Goal: Use online tool/utility: Utilize a website feature to perform a specific function

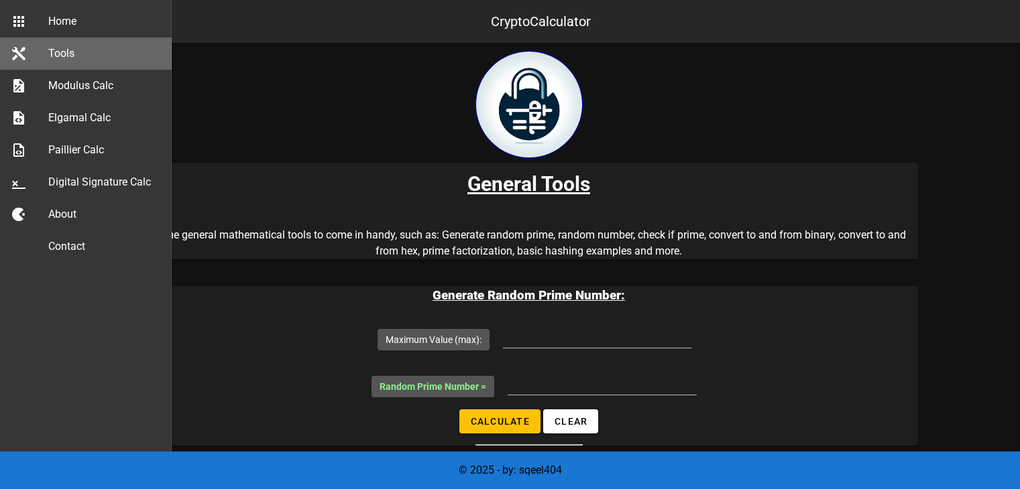
scroll to position [134, 0]
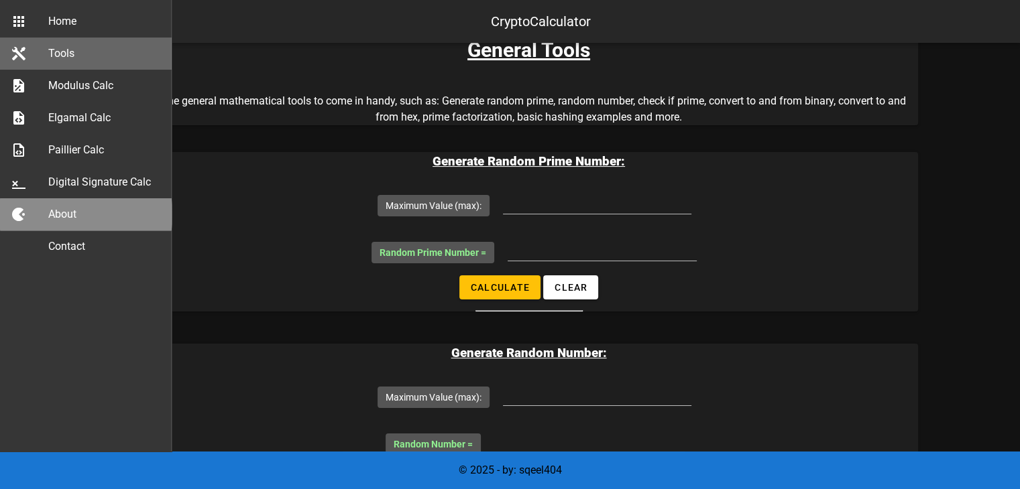
click at [70, 213] on div "About" at bounding box center [104, 214] width 113 height 13
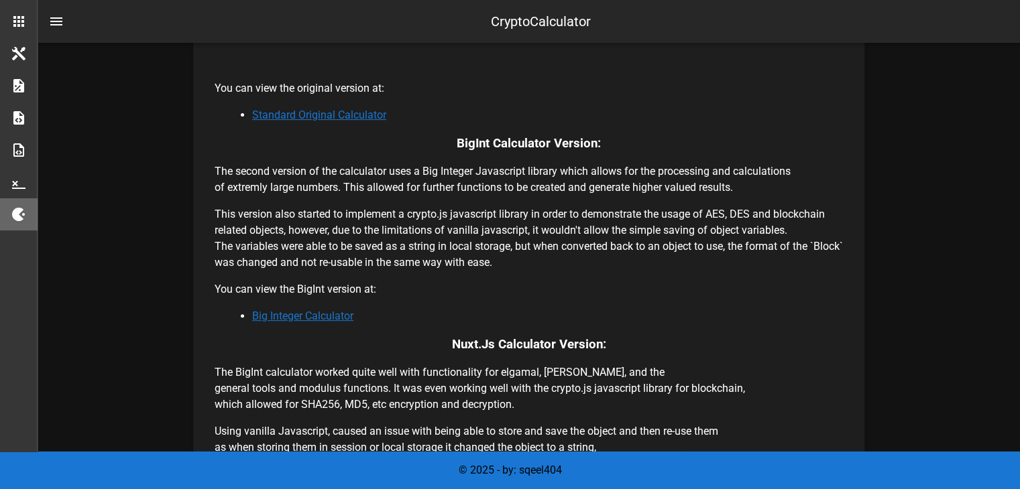
scroll to position [351, 0]
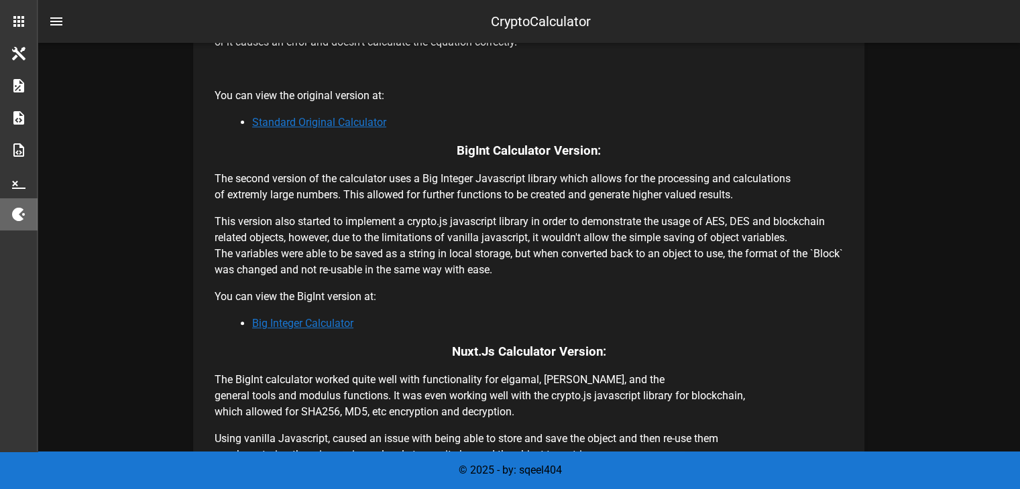
click at [306, 121] on link "Standard Original Calculator" at bounding box center [319, 122] width 134 height 13
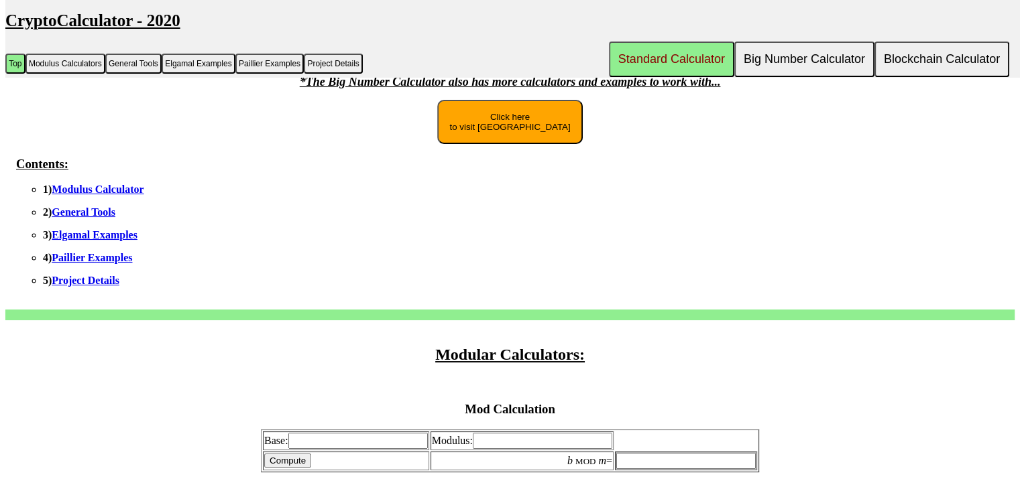
scroll to position [201, 0]
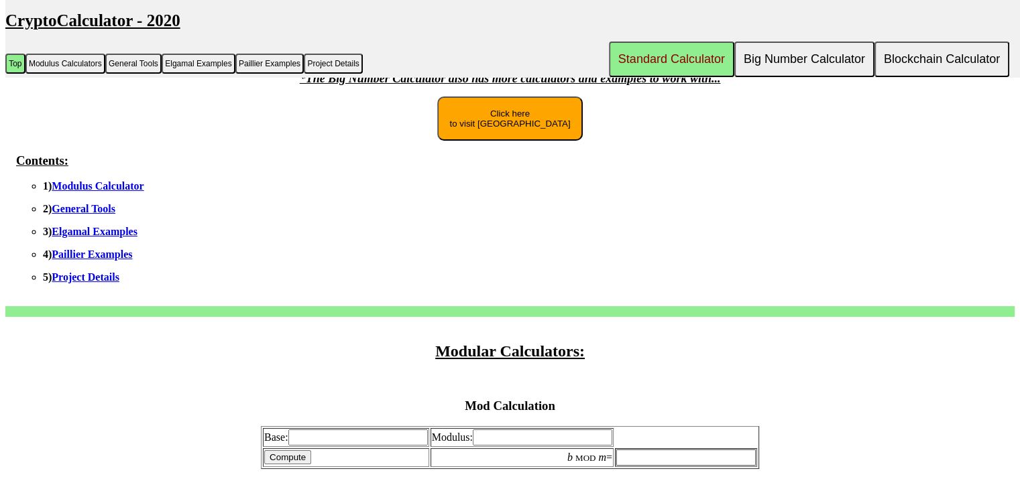
click at [117, 188] on link "Modulus Calculator" at bounding box center [98, 185] width 92 height 11
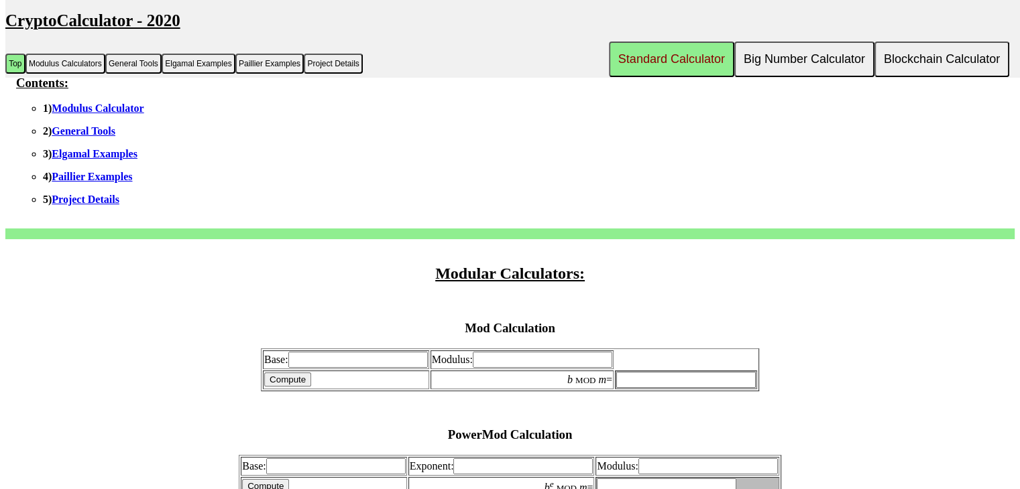
scroll to position [346, 0]
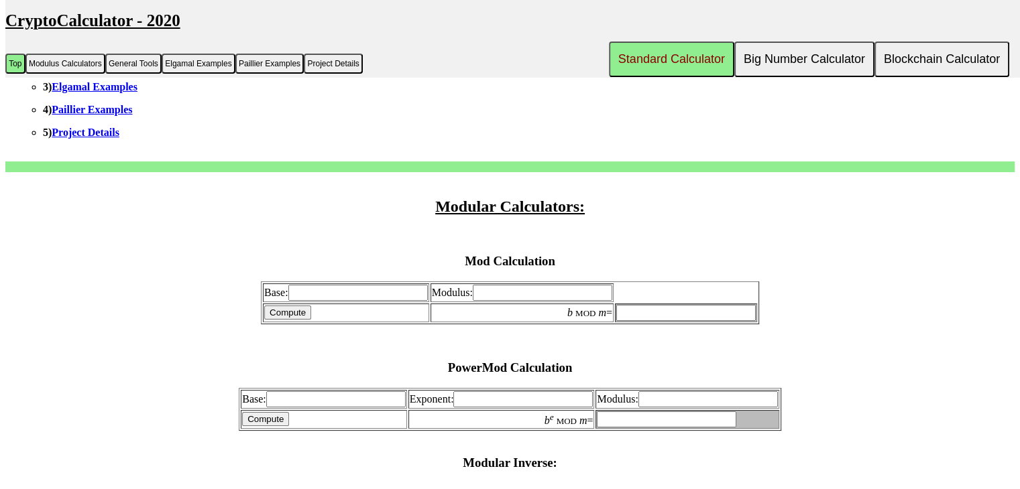
click at [316, 294] on input "Base:" at bounding box center [357, 293] width 139 height 16
type input "45"
click at [338, 315] on td "Compute" at bounding box center [346, 313] width 166 height 19
click at [515, 293] on input "Modulus:" at bounding box center [542, 293] width 139 height 16
type input "23"
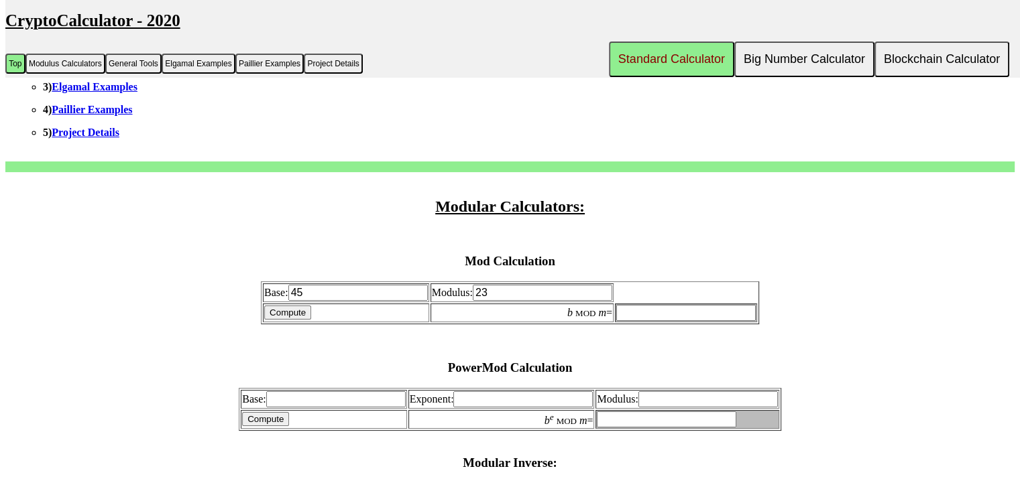
click at [285, 310] on input "Compute" at bounding box center [287, 313] width 47 height 14
type input "22"
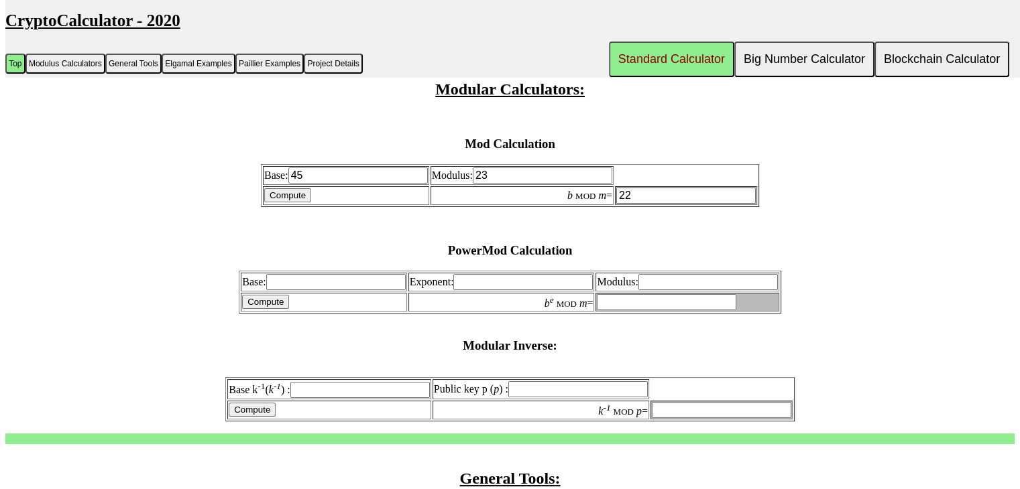
scroll to position [480, 0]
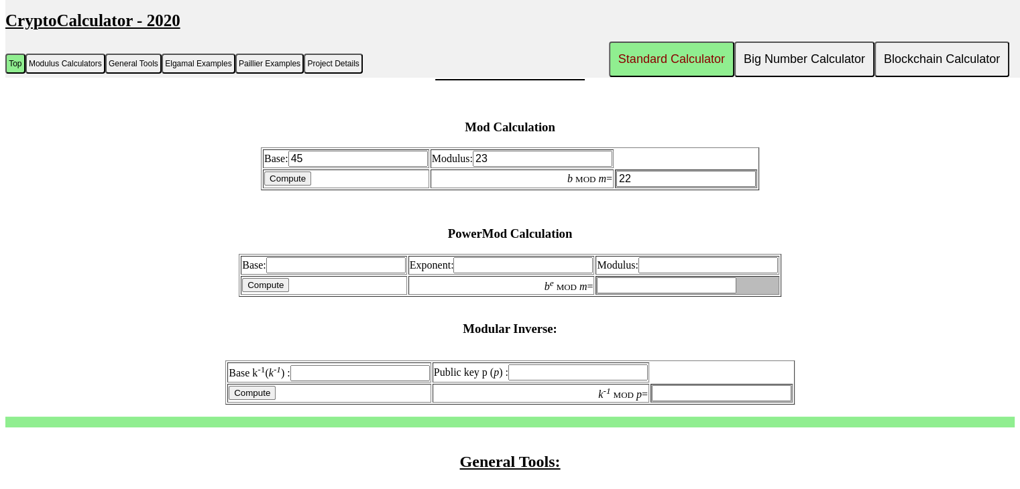
click at [339, 263] on input "Base:" at bounding box center [335, 265] width 139 height 16
type input "4"
click at [492, 266] on input "Exponent:" at bounding box center [522, 265] width 139 height 16
type input "123"
click at [263, 286] on input "Compute" at bounding box center [265, 285] width 47 height 14
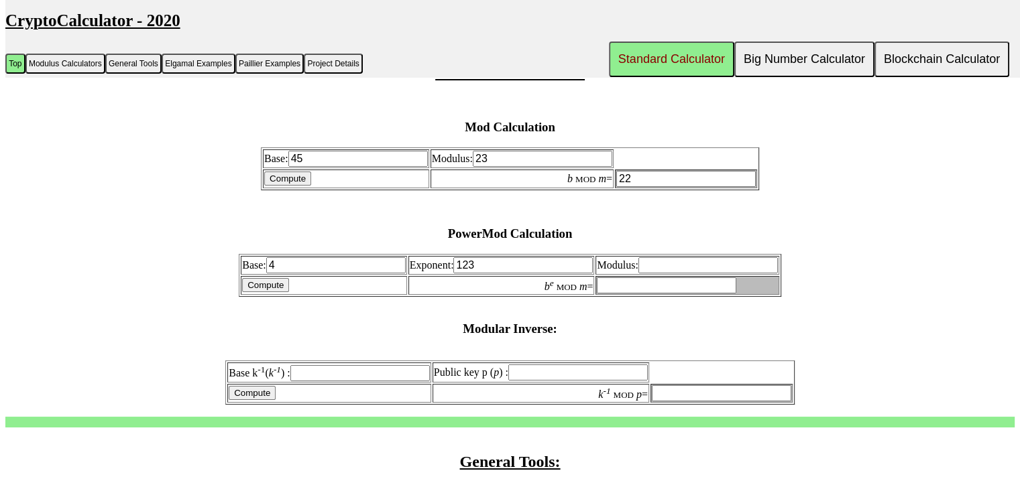
type input "invalid"
click at [675, 270] on input "Modulus:" at bounding box center [707, 265] width 139 height 16
type input "45"
click at [272, 290] on input "Compute" at bounding box center [265, 285] width 47 height 14
type input "19"
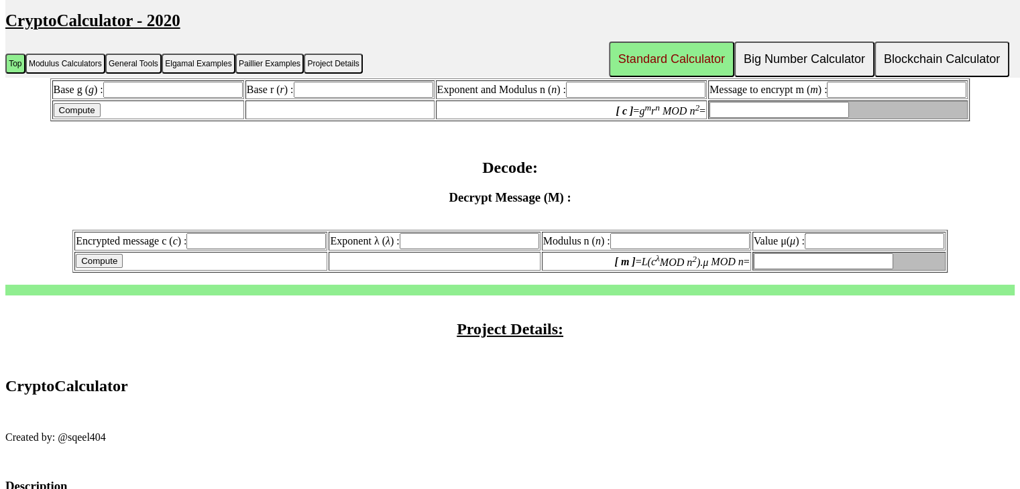
scroll to position [3564, 0]
